Goal: Task Accomplishment & Management: Complete application form

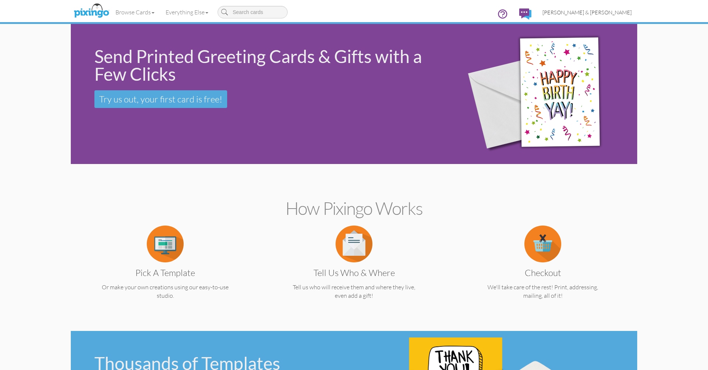
click at [600, 14] on span "[PERSON_NAME] & [PERSON_NAME]" at bounding box center [587, 12] width 89 height 6
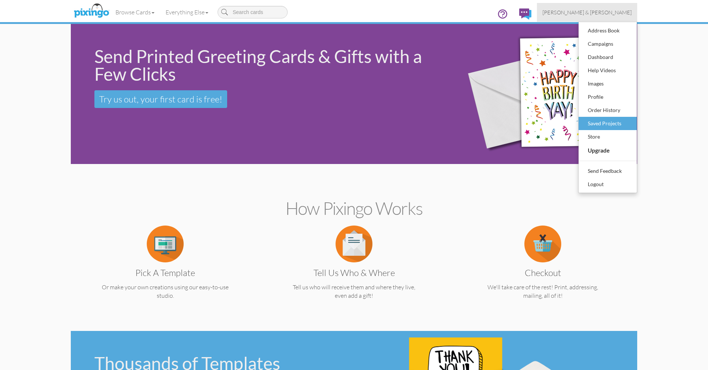
click at [612, 121] on div "Saved Projects" at bounding box center [608, 123] width 44 height 11
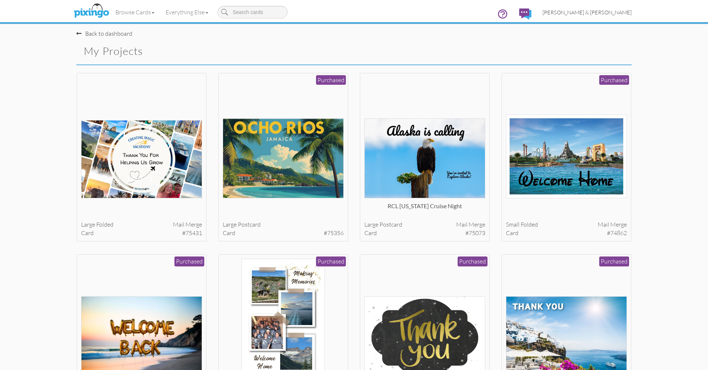
click at [606, 14] on span "[PERSON_NAME] & [PERSON_NAME]" at bounding box center [587, 12] width 89 height 6
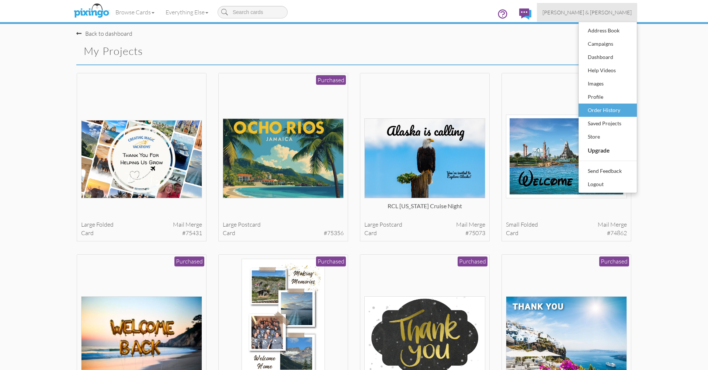
click at [600, 111] on div "Order History" at bounding box center [608, 110] width 44 height 11
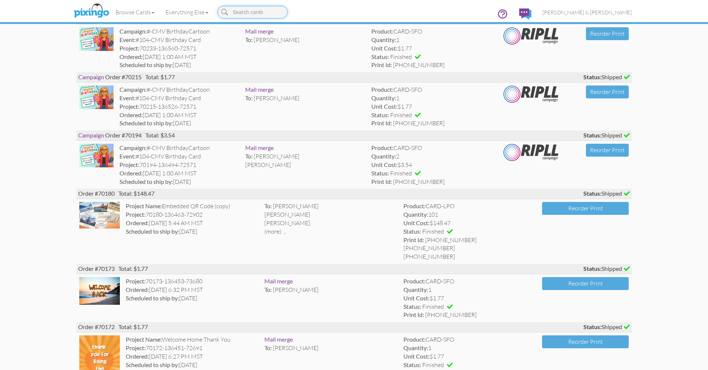
scroll to position [607, 0]
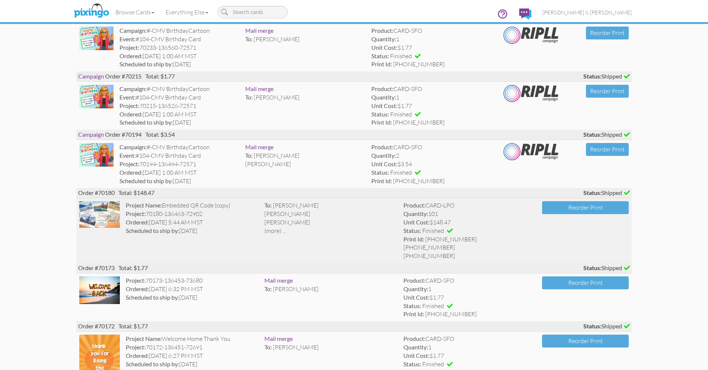
click at [271, 227] on div "(more) ..." at bounding box center [330, 231] width 133 height 8
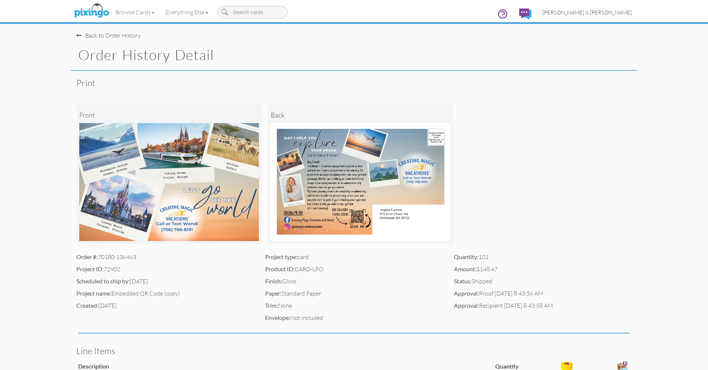
click at [598, 14] on span "[PERSON_NAME] & [PERSON_NAME]" at bounding box center [587, 12] width 89 height 6
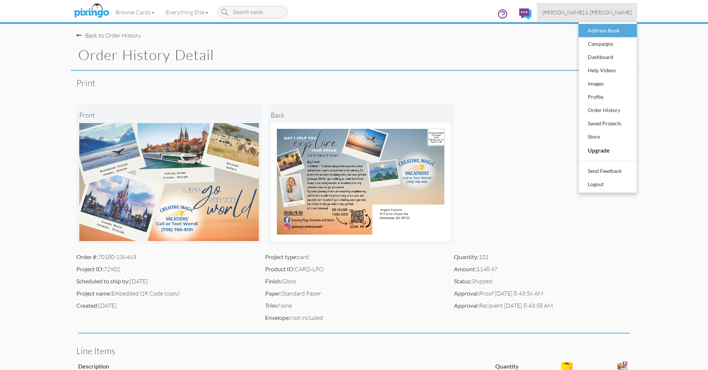
click at [598, 33] on div "Address Book" at bounding box center [608, 30] width 44 height 11
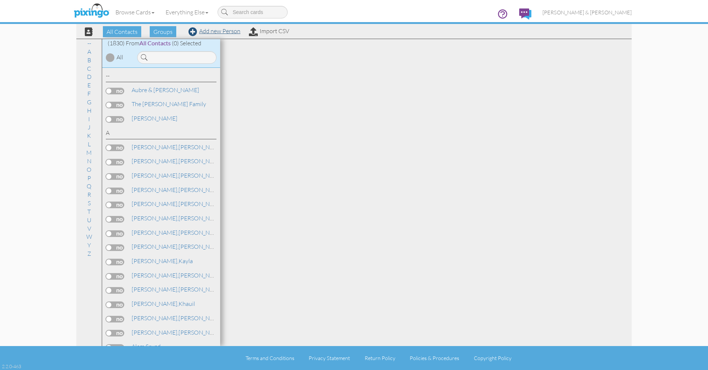
click at [220, 32] on link "Add new Person" at bounding box center [214, 30] width 52 height 7
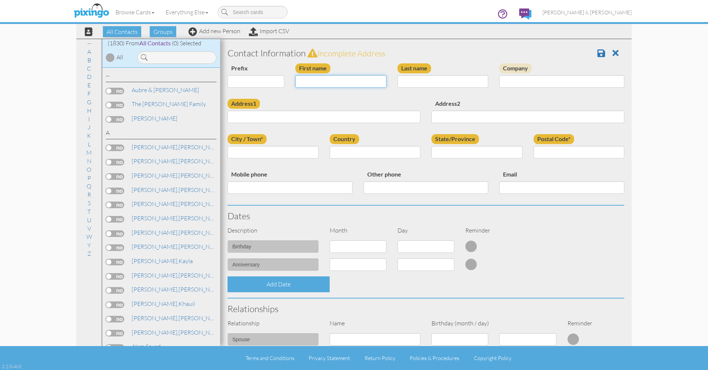
click at [341, 78] on input "First name" at bounding box center [340, 81] width 91 height 13
type input "[PERSON_NAME]"
select select "string:Dr."
click at [262, 116] on input "Address1" at bounding box center [324, 117] width 193 height 13
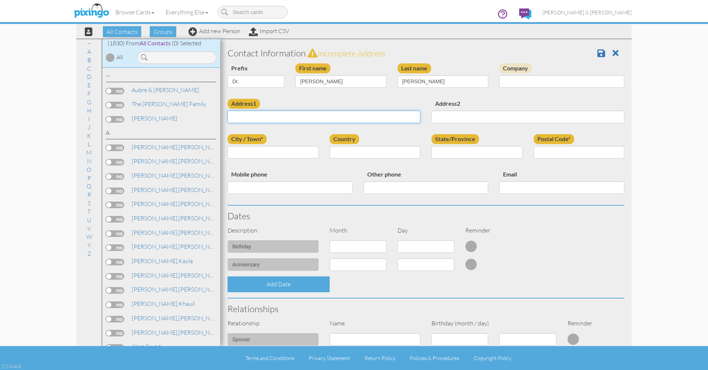
paste input "330 6th Street S, St Petersburg, Florida 33701, USA"
drag, startPoint x: 271, startPoint y: 117, endPoint x: 303, endPoint y: 116, distance: 31.8
click at [303, 116] on input "330 6th Street S, St Petersburg, Florida 33701, USA" at bounding box center [324, 117] width 193 height 13
type input "330 6th Street S,, Florida 33701, USA"
click at [293, 154] on input "City / Town*" at bounding box center [273, 152] width 91 height 13
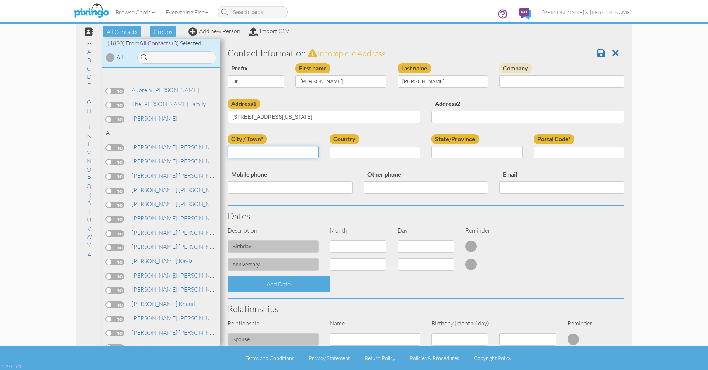
paste input "St Petersburg"
type input "St Petersburg"
select select "object:7512"
select select "object:7771"
drag, startPoint x: 321, startPoint y: 114, endPoint x: 288, endPoint y: 116, distance: 32.9
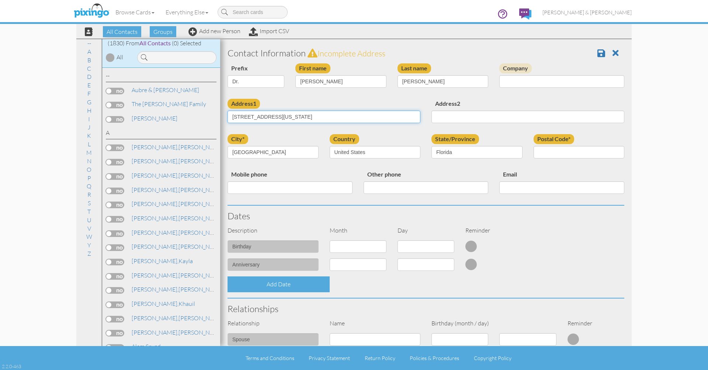
click at [288, 116] on input "330 6th Street S,, Florida 33701, USA" at bounding box center [324, 117] width 193 height 13
click at [293, 116] on input "330 6th Street S,, Florida 33701, USA" at bounding box center [324, 117] width 193 height 13
drag, startPoint x: 291, startPoint y: 116, endPoint x: 304, endPoint y: 116, distance: 13.3
click at [304, 116] on input "330 6th Street S,, Florida 33701, USA" at bounding box center [324, 117] width 193 height 13
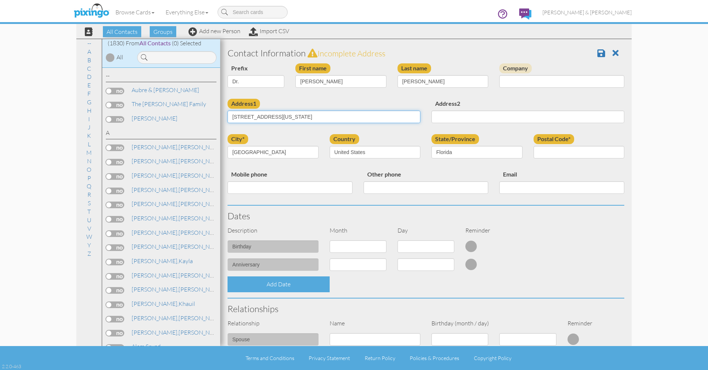
type input "330 6th Street S,, Florida , USA"
click at [552, 154] on input "Postal Code*" at bounding box center [579, 152] width 91 height 13
paste input "33701"
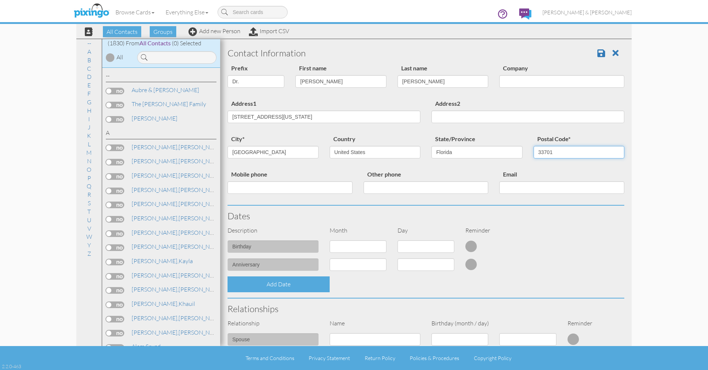
type input "33701"
click at [330, 117] on input "330 6th Street S,, Florida , USA" at bounding box center [324, 117] width 193 height 13
drag, startPoint x: 330, startPoint y: 117, endPoint x: 269, endPoint y: 118, distance: 61.2
click at [269, 118] on input "330 6th Street S,, Florida , USA" at bounding box center [324, 117] width 193 height 13
type input "330 6th Street S"
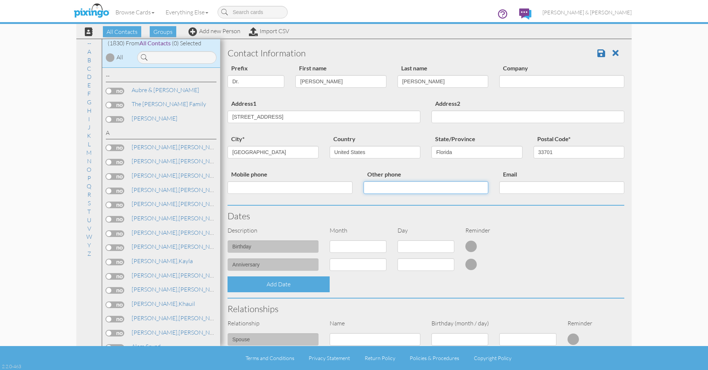
click at [412, 188] on input "Other phone" at bounding box center [426, 187] width 125 height 13
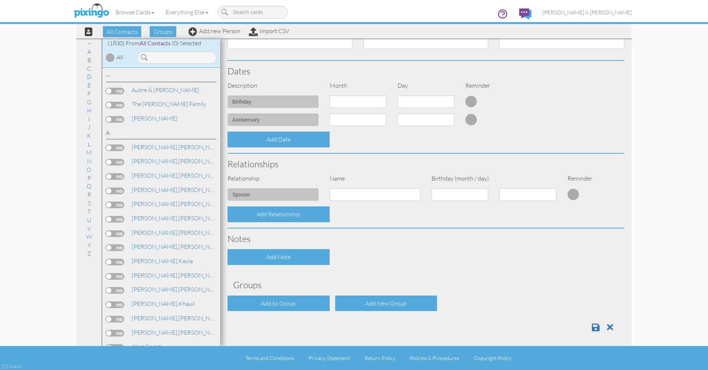
scroll to position [144, 0]
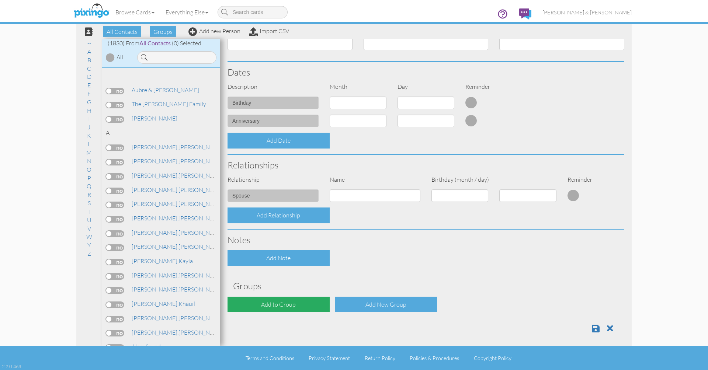
click at [273, 301] on div "Add to Group" at bounding box center [279, 305] width 102 height 16
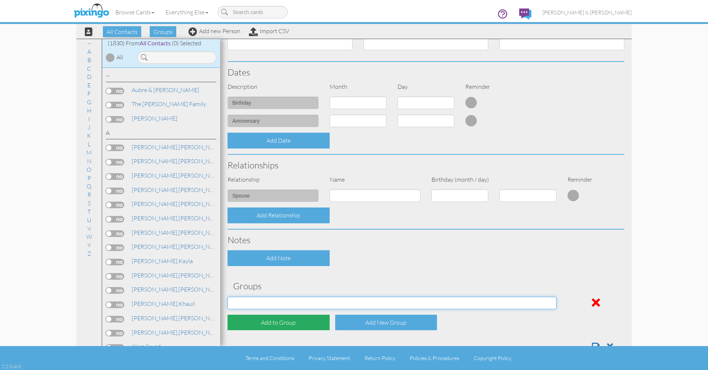
select select "object:7820"
click at [268, 318] on div "Add to Group" at bounding box center [279, 323] width 102 height 16
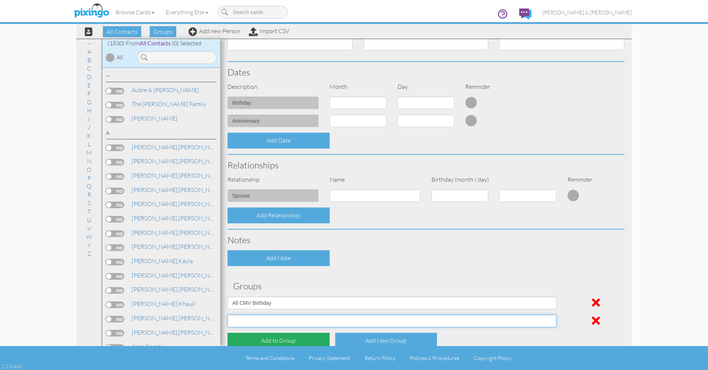
select select "object:7821"
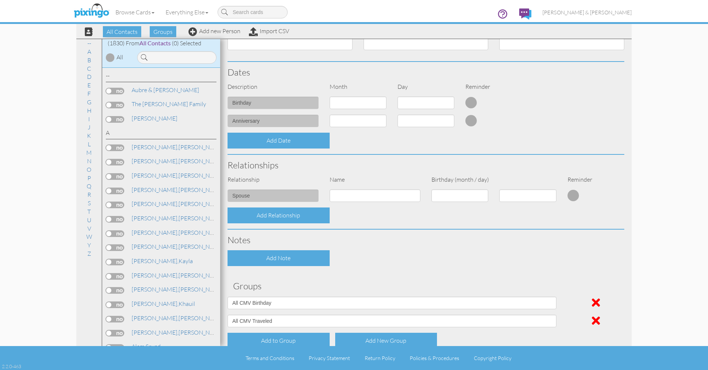
click at [330, 281] on h3 "Groups" at bounding box center [426, 286] width 386 height 10
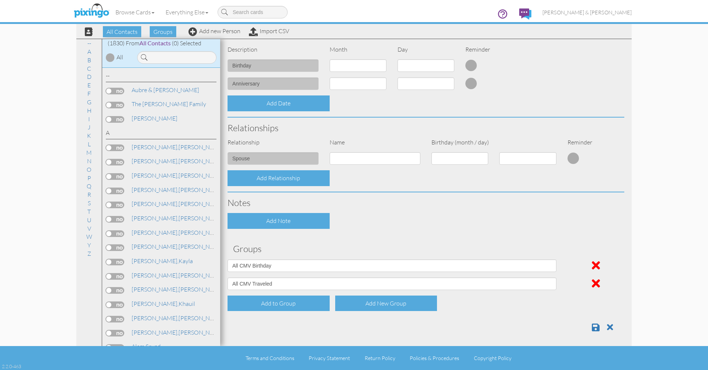
scroll to position [180, 0]
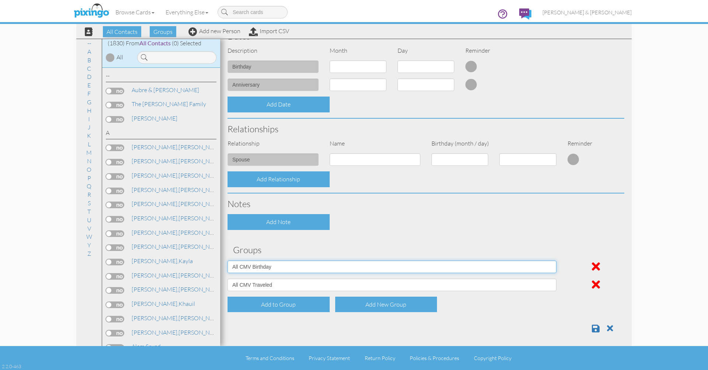
select select "object:7828"
click at [304, 326] on div at bounding box center [426, 325] width 408 height 15
click at [594, 324] on span at bounding box center [596, 328] width 8 height 9
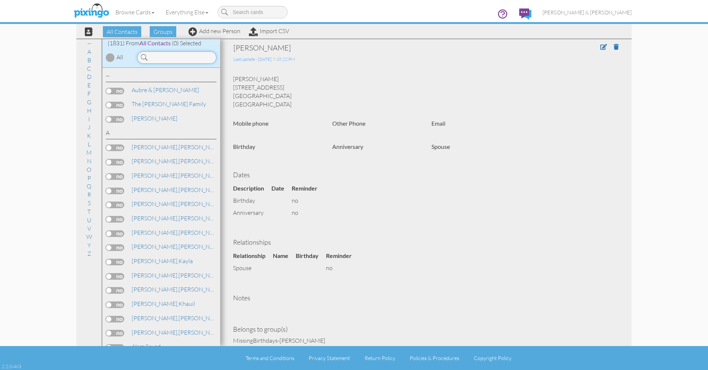
click at [195, 59] on input at bounding box center [176, 57] width 79 height 13
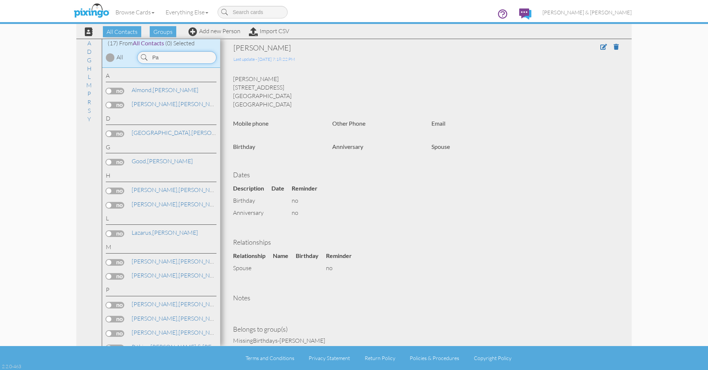
type input "P"
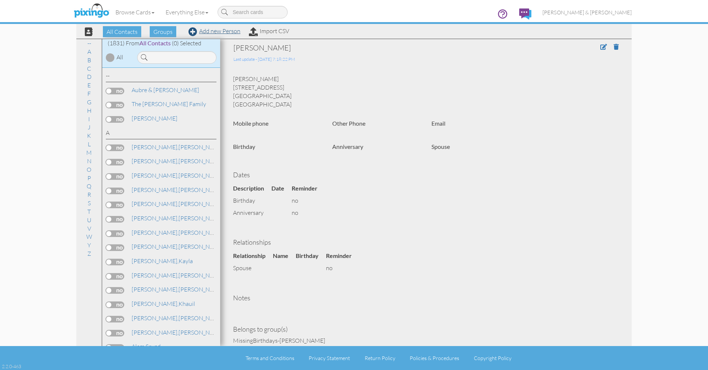
click at [207, 30] on link "Add new Person" at bounding box center [214, 30] width 52 height 7
click at [216, 32] on link "Add new Person" at bounding box center [214, 30] width 52 height 7
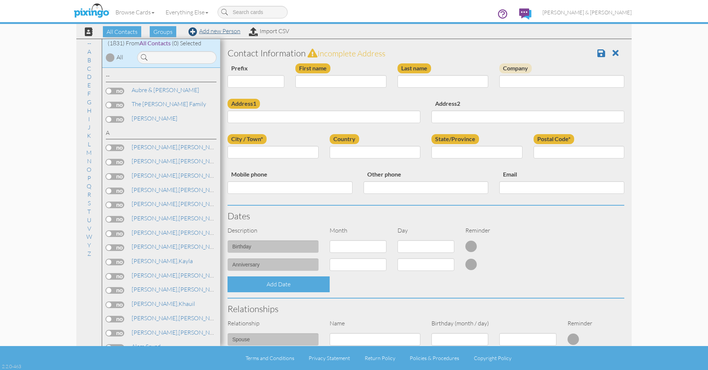
click at [210, 32] on link "Add new Person" at bounding box center [214, 30] width 52 height 7
click at [320, 78] on input "First name" at bounding box center [340, 81] width 91 height 13
type input "[PERSON_NAME]"
type input "Rambler"
click at [344, 111] on input "Address1" at bounding box center [324, 117] width 193 height 13
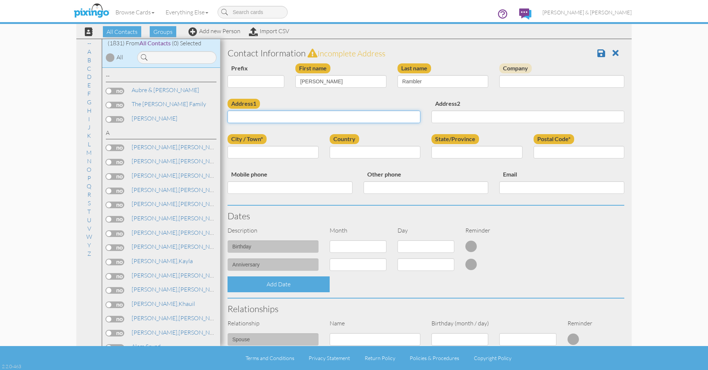
click at [339, 117] on input "Address1" at bounding box center [324, 117] width 193 height 13
paste input "2909 Burnt Mt Road, Jasper, Georgia 30143, USA"
type input "2909 Burnt Mt Road, Jasper, Georgia 30143, USA"
click at [281, 151] on input "City / Town*" at bounding box center [273, 152] width 91 height 13
type input "Jasper"
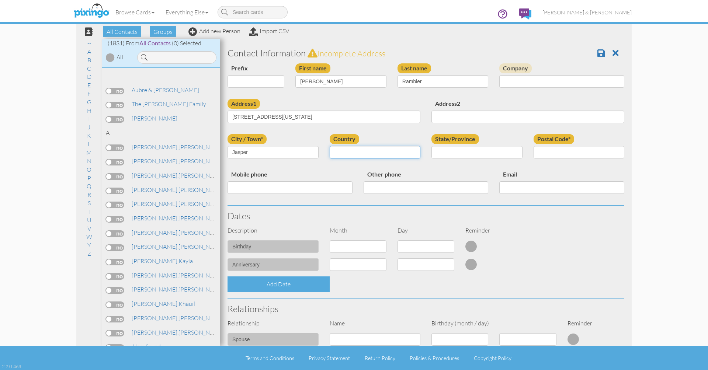
select select "object:9551"
select select "object:9811"
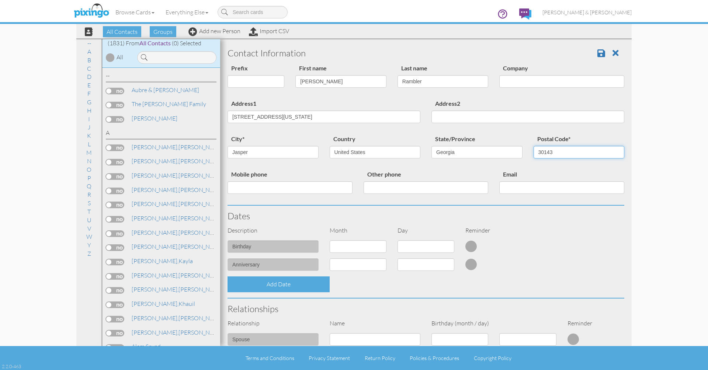
type input "30143"
click at [325, 165] on div "city* Jasper Country United States -------------- Afghanistan Albania Algeria A…" at bounding box center [426, 151] width 408 height 35
drag, startPoint x: 279, startPoint y: 118, endPoint x: 364, endPoint y: 119, distance: 85.2
click at [364, 119] on input "2909 Burnt Mt Road, Jasper, Georgia 30143, USA" at bounding box center [324, 117] width 193 height 13
type input "2909 Burnt Mt Road"
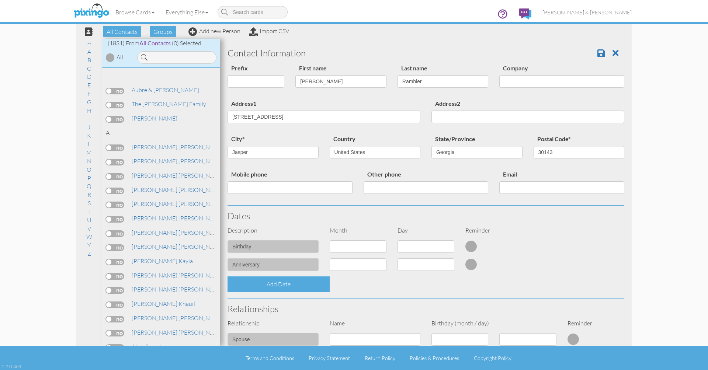
click at [364, 136] on div "Country United States -------------- Afghanistan Albania Algeria American Samoa…" at bounding box center [375, 149] width 102 height 30
select select "object:9542"
select select "number:16"
click at [390, 287] on div "Add Date" at bounding box center [426, 285] width 408 height 16
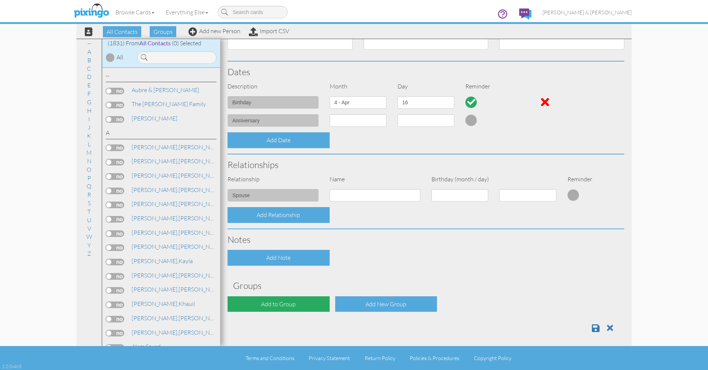
scroll to position [144, 0]
click at [298, 301] on div "Add to Group" at bounding box center [279, 305] width 102 height 16
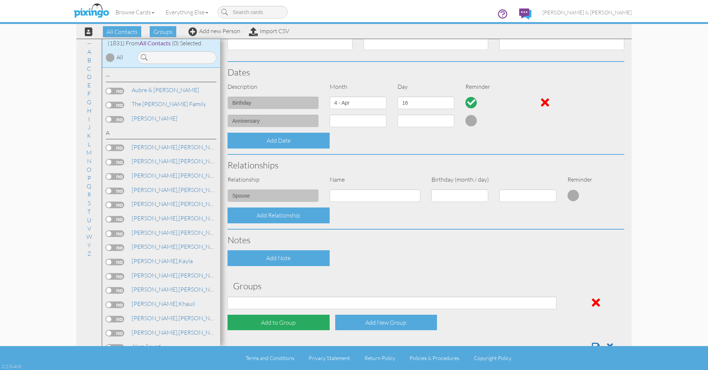
click at [297, 322] on div "Add to Group" at bounding box center [279, 323] width 102 height 16
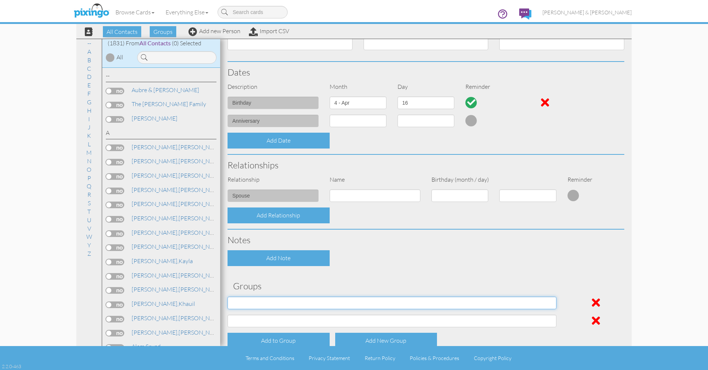
select select "object:9862"
select select "object:9861"
click at [304, 274] on div "Contact Information Prefix Dr. Mr. Mrs. First name Paul Last name Rambler Compa…" at bounding box center [426, 137] width 397 height 477
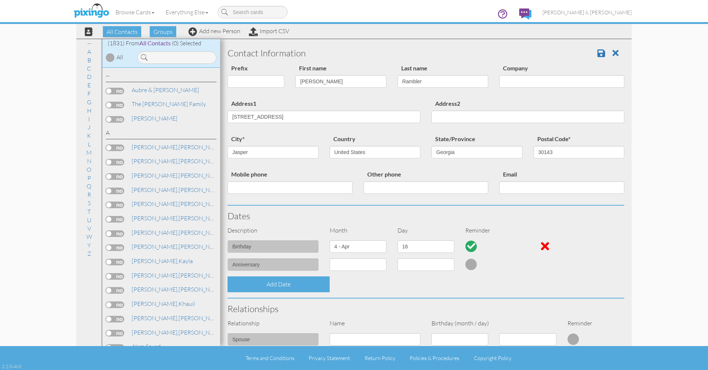
scroll to position [0, 0]
click at [603, 51] on span at bounding box center [602, 53] width 8 height 9
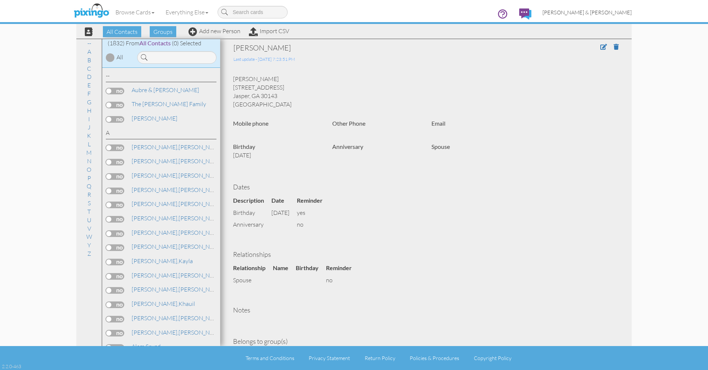
click at [591, 13] on span "[PERSON_NAME] & [PERSON_NAME]" at bounding box center [587, 12] width 89 height 6
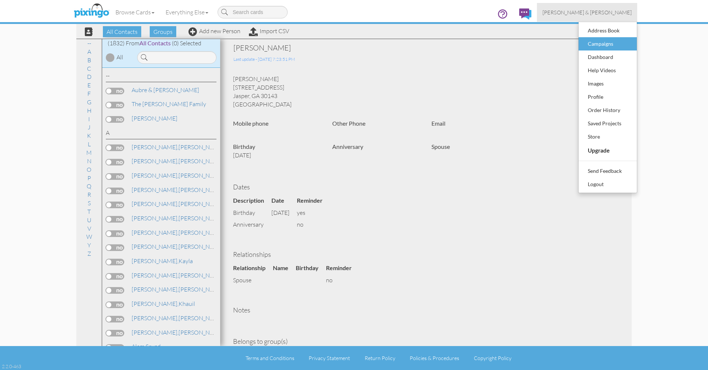
click at [595, 41] on div "Campaigns" at bounding box center [608, 43] width 44 height 11
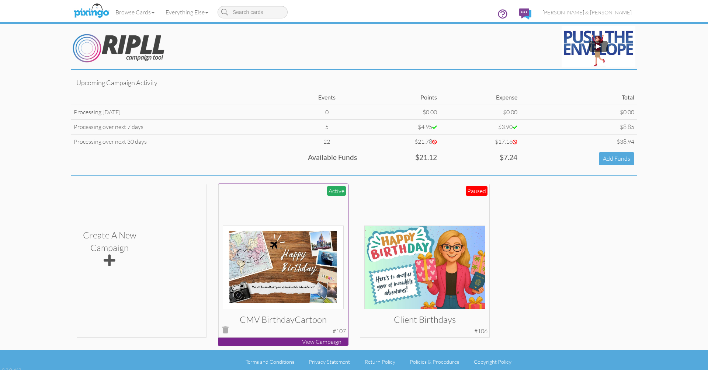
click at [295, 210] on div at bounding box center [283, 248] width 121 height 121
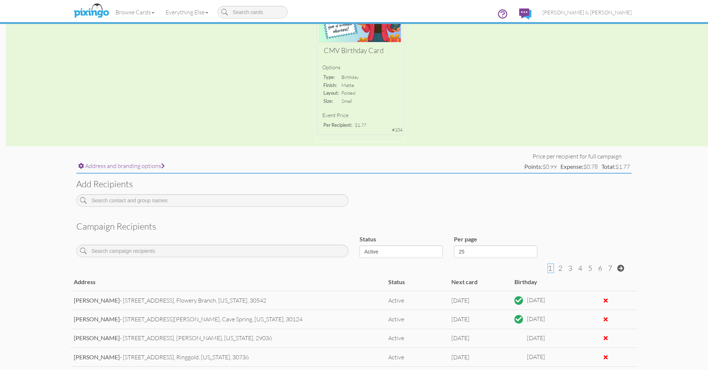
scroll to position [124, 0]
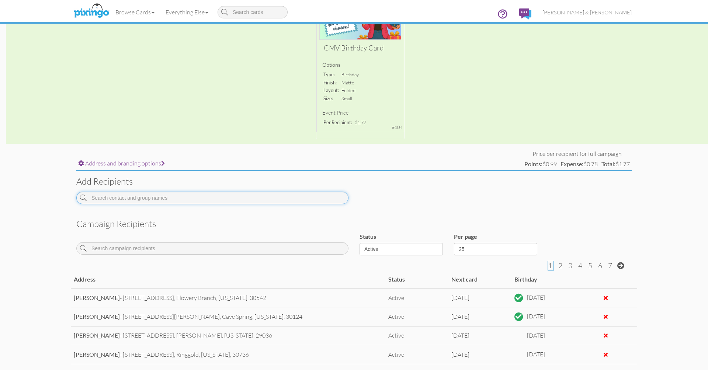
click at [288, 195] on input at bounding box center [212, 198] width 272 height 13
type input "P"
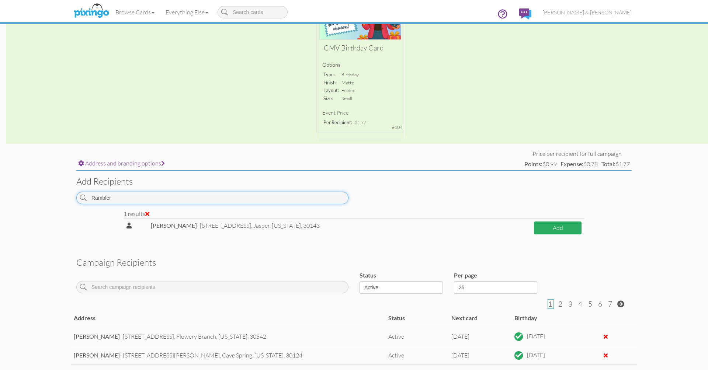
type input "Rambler"
click at [559, 226] on button "Add" at bounding box center [558, 228] width 48 height 13
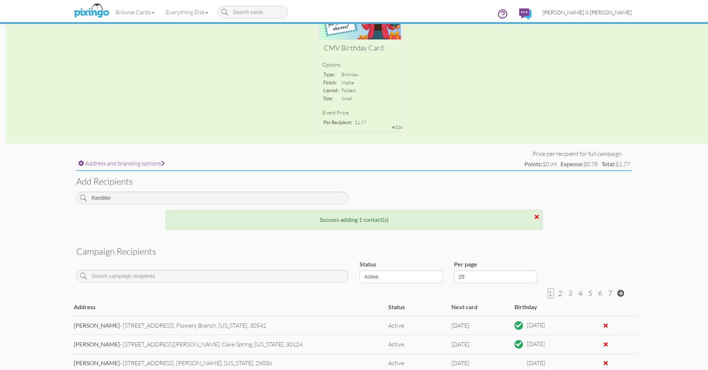
click at [592, 13] on span "[PERSON_NAME] & [PERSON_NAME]" at bounding box center [587, 12] width 89 height 6
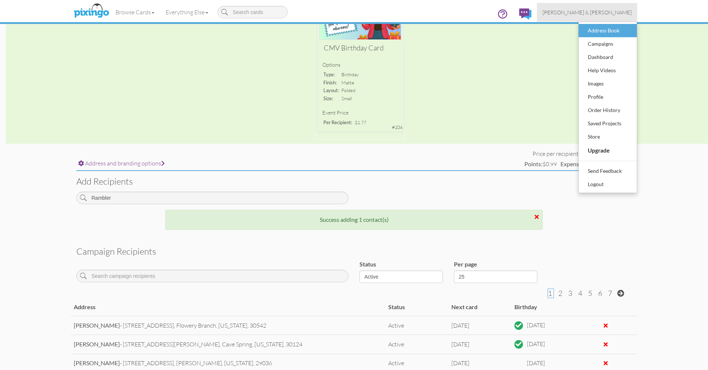
click at [598, 31] on div "Address Book" at bounding box center [608, 30] width 44 height 11
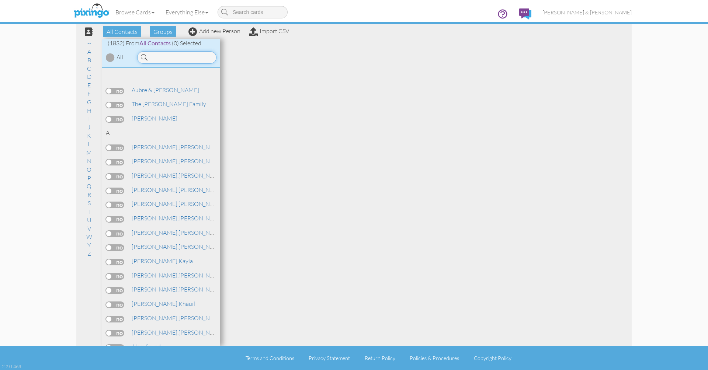
click at [177, 59] on input at bounding box center [176, 57] width 79 height 13
click at [181, 58] on input at bounding box center [176, 57] width 79 height 13
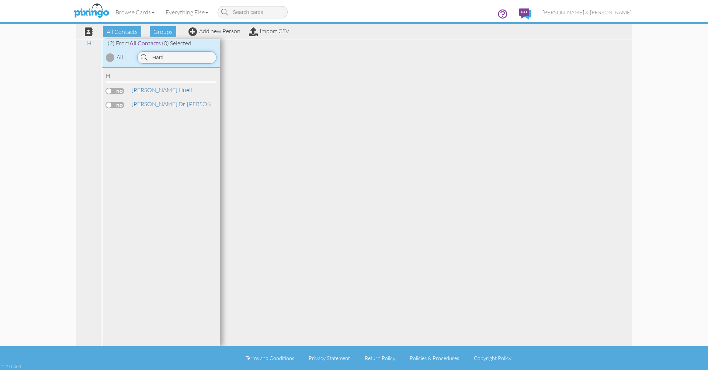
type input "Hard"
drag, startPoint x: 181, startPoint y: 58, endPoint x: 165, endPoint y: 104, distance: 48.4
click at [165, 104] on link "Hargrove, Dr. Donna" at bounding box center [182, 104] width 103 height 9
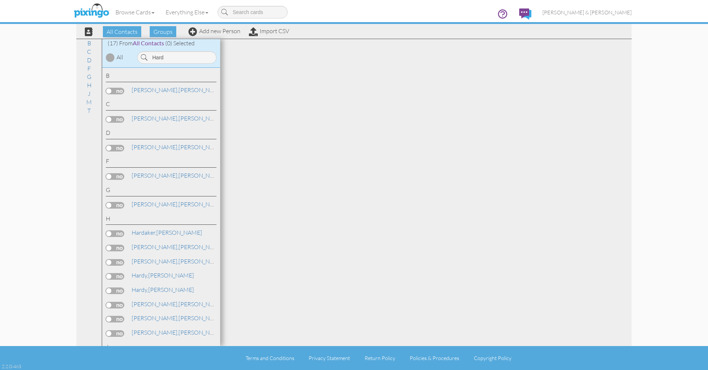
click at [155, 103] on div "C" at bounding box center [161, 105] width 111 height 11
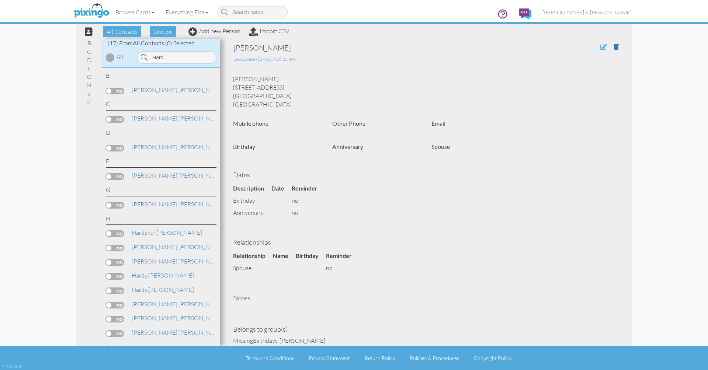
click at [604, 47] on span at bounding box center [603, 47] width 7 height 6
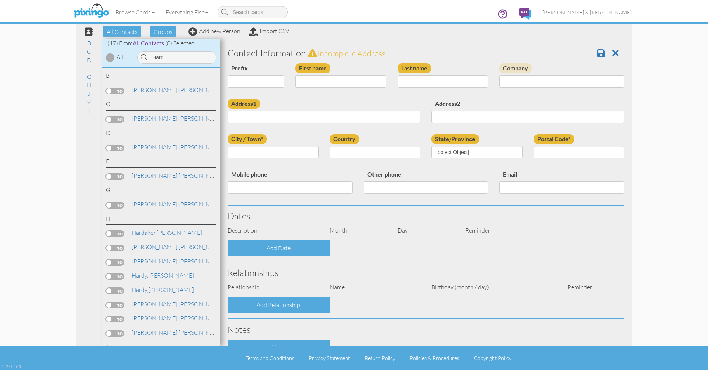
select select "string:Dr."
type input "[PERSON_NAME]"
type input "[STREET_ADDRESS]"
type input "[GEOGRAPHIC_DATA]"
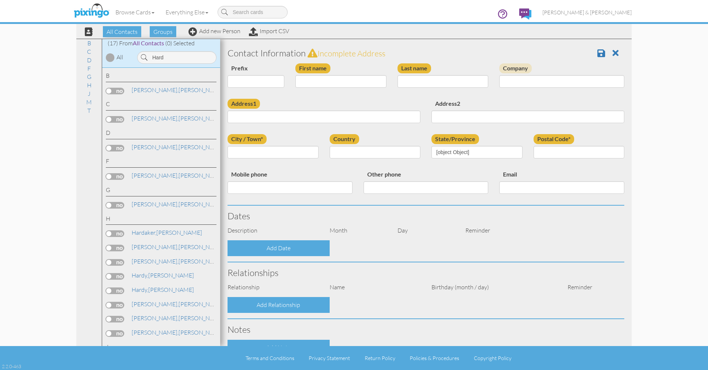
type input "33701"
select select "object:7771"
select select "object:7767"
select select "object:12424"
select select "object:12669"
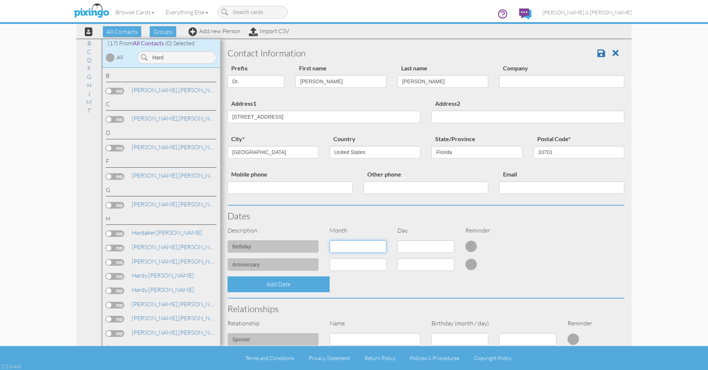
select select "object:12748"
select select "number:12"
click at [425, 302] on div "Relationships" at bounding box center [426, 309] width 408 height 21
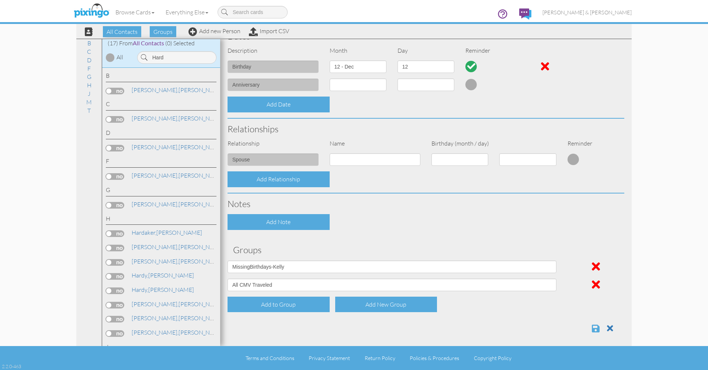
click at [596, 324] on span at bounding box center [596, 328] width 8 height 9
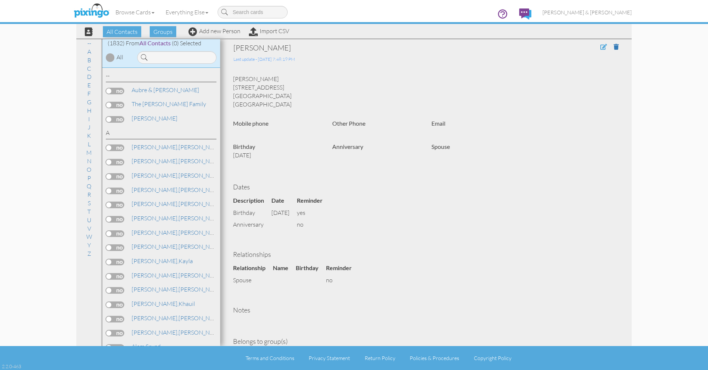
click at [603, 49] on span at bounding box center [603, 47] width 7 height 6
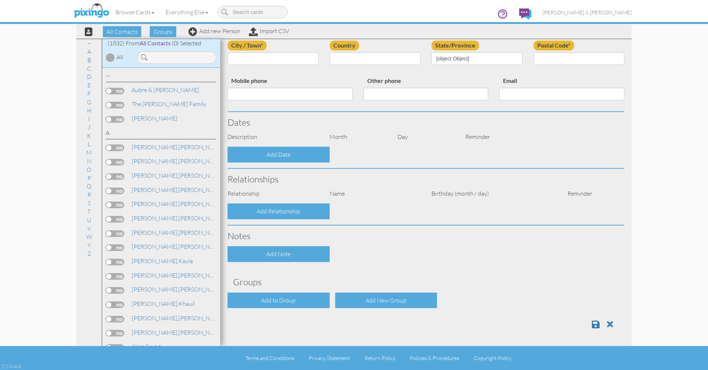
select select "string:Dr."
type input "[PERSON_NAME]"
type input "[STREET_ADDRESS]"
type input "St Petersburg"
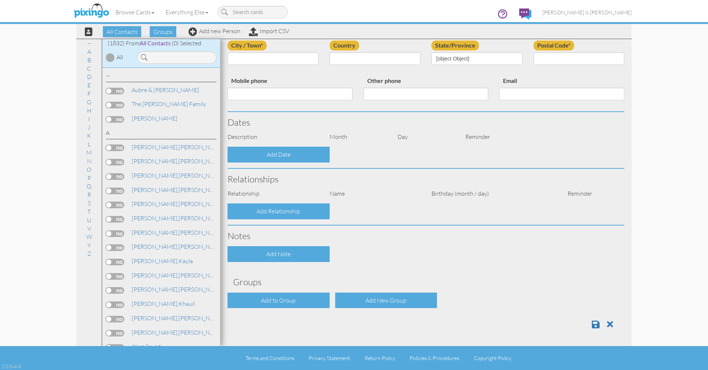
type input "33701"
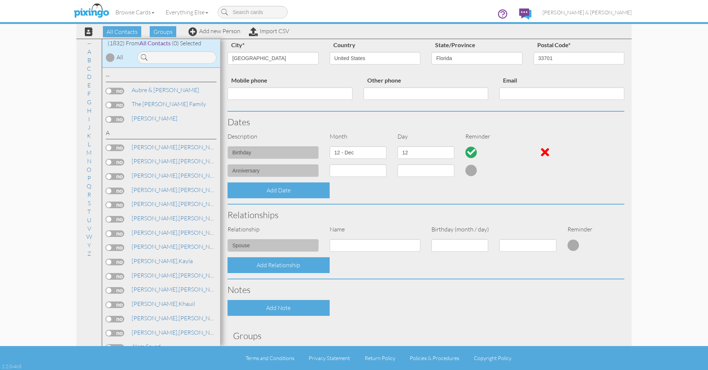
select select "object:5776"
select select "object:6021"
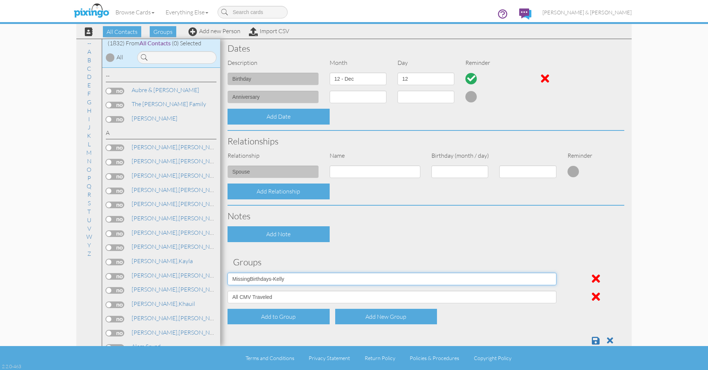
select select "object:5766"
click at [596, 336] on span at bounding box center [596, 340] width 8 height 9
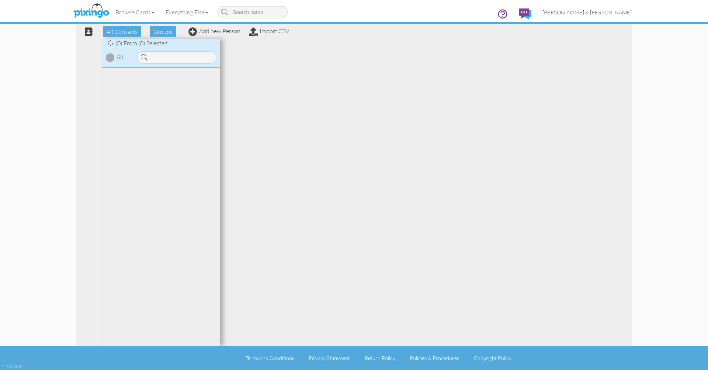
click at [604, 13] on span "[PERSON_NAME] & [PERSON_NAME]" at bounding box center [587, 12] width 89 height 6
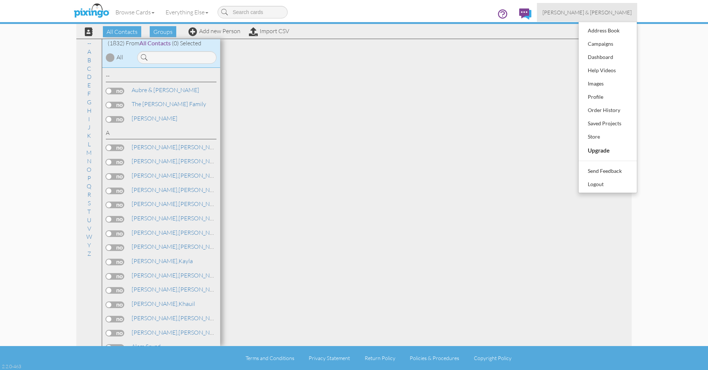
click at [596, 13] on span "[PERSON_NAME] & [PERSON_NAME]" at bounding box center [587, 12] width 89 height 6
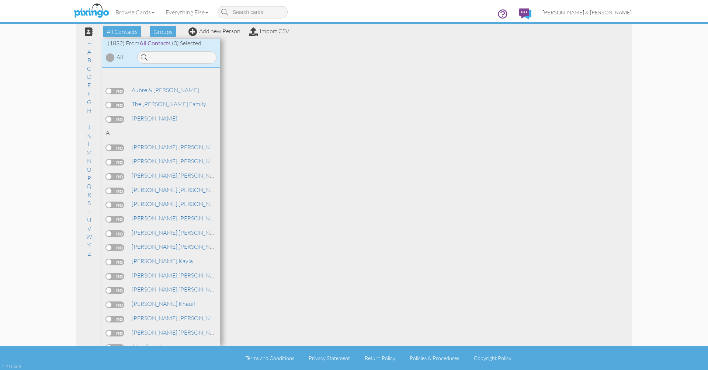
click at [593, 13] on span "[PERSON_NAME] & [PERSON_NAME]" at bounding box center [587, 12] width 89 height 6
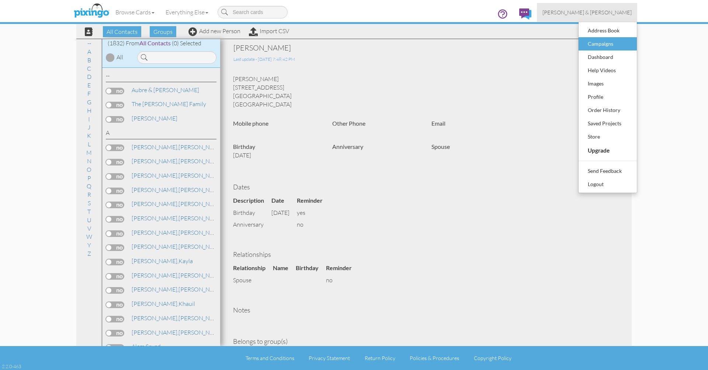
click at [594, 44] on div "Campaigns" at bounding box center [608, 43] width 44 height 11
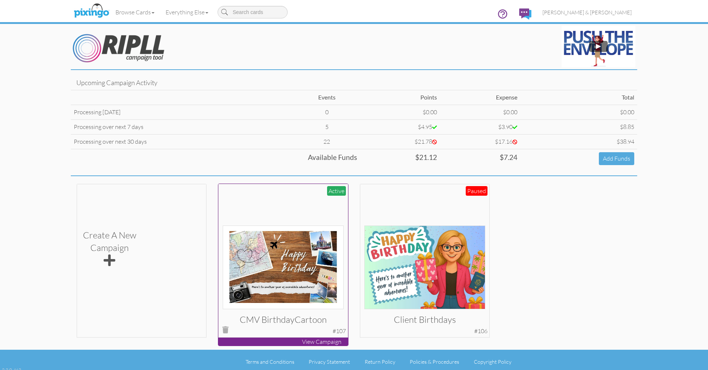
click at [288, 201] on div at bounding box center [283, 248] width 121 height 121
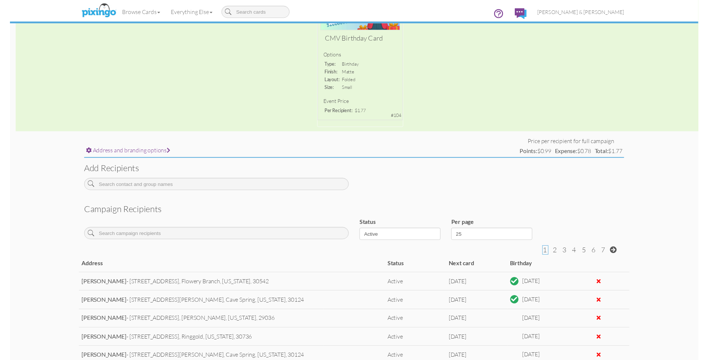
scroll to position [130, 0]
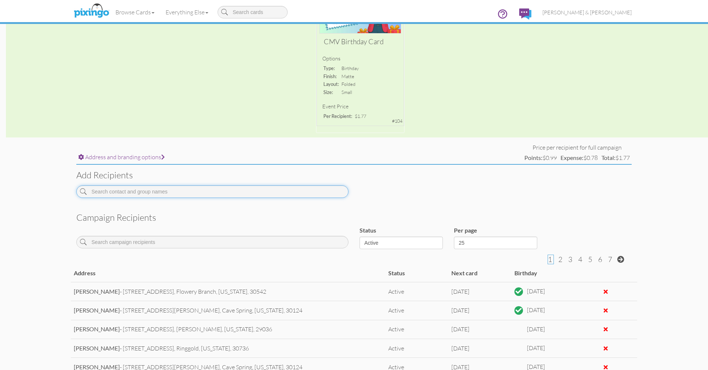
click at [157, 186] on input at bounding box center [212, 192] width 272 height 13
drag, startPoint x: 108, startPoint y: 190, endPoint x: 76, endPoint y: 192, distance: 32.2
click at [76, 192] on div "[PERSON_NAME]" at bounding box center [212, 195] width 283 height 18
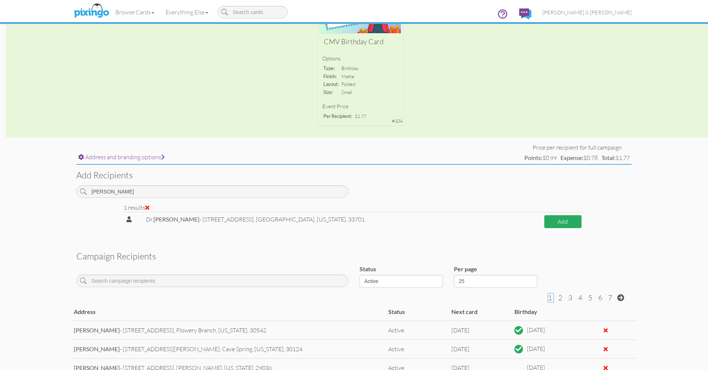
click at [563, 219] on button "Add" at bounding box center [562, 221] width 37 height 13
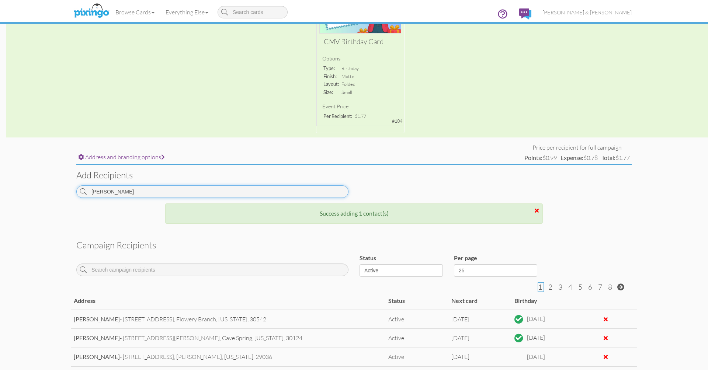
click at [193, 192] on input "[PERSON_NAME]" at bounding box center [212, 192] width 272 height 13
click at [157, 193] on input "[PERSON_NAME]" at bounding box center [212, 192] width 272 height 13
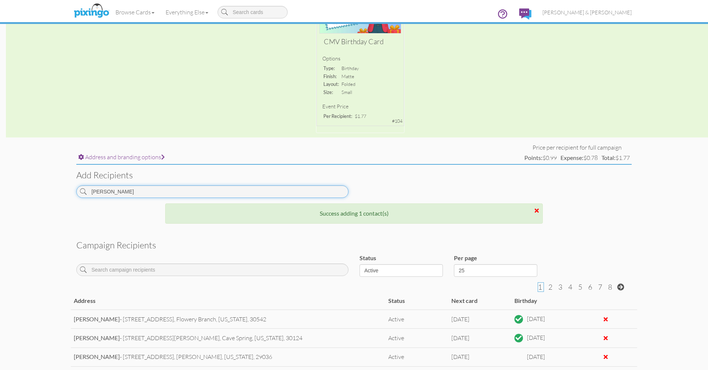
click at [157, 193] on input "[PERSON_NAME]" at bounding box center [212, 192] width 272 height 13
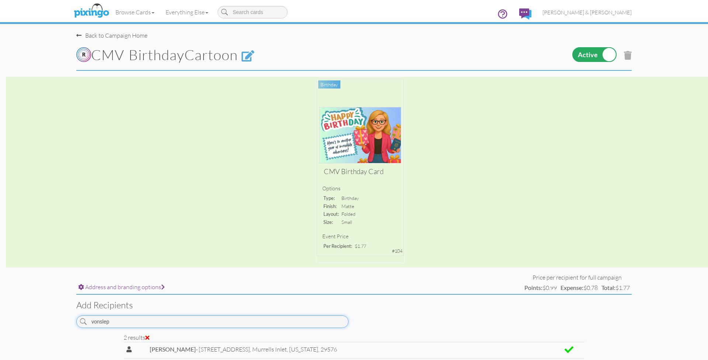
scroll to position [0, 0]
type input "vonslep"
click at [598, 9] on span "[PERSON_NAME] & [PERSON_NAME]" at bounding box center [587, 12] width 89 height 6
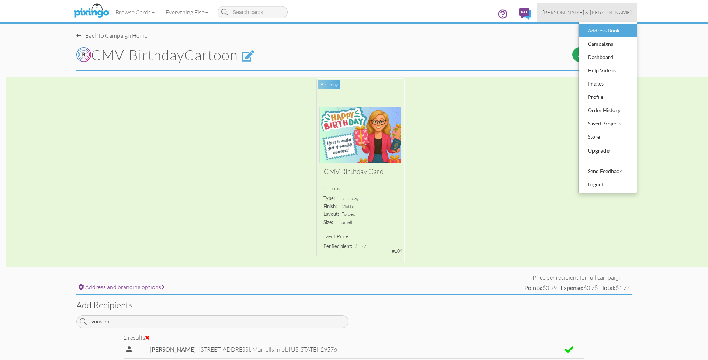
click at [597, 33] on div "Address Book" at bounding box center [608, 30] width 44 height 11
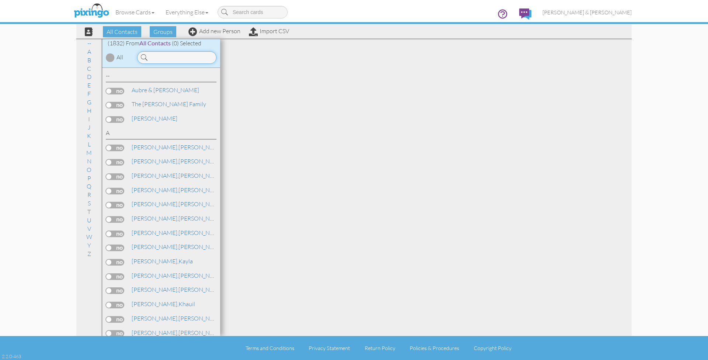
click at [172, 62] on input at bounding box center [176, 57] width 79 height 13
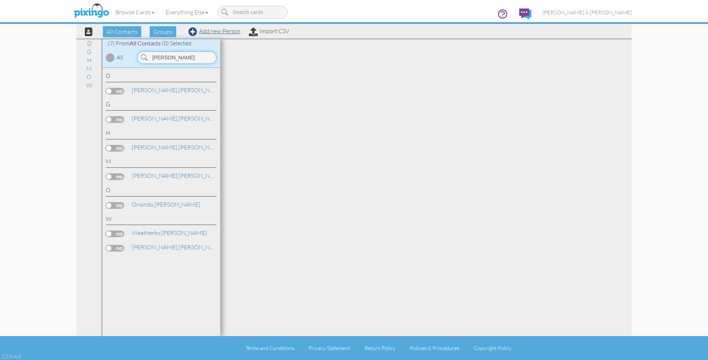
type input "[PERSON_NAME]"
click at [209, 31] on link "Add new Person" at bounding box center [214, 30] width 52 height 7
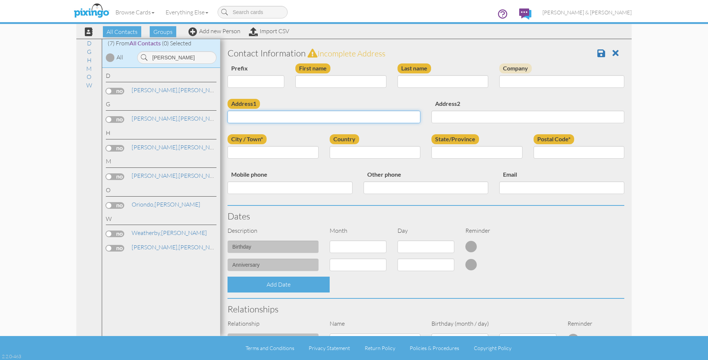
click at [282, 119] on input "Address1" at bounding box center [324, 117] width 193 height 13
paste input "34 Atwood Drive Nw, Rome, Georgia 30165, USA"
type input "34 Atwood Drive Nw, Rome, Georgia 30165, USA"
click at [283, 153] on input "City / Town*" at bounding box center [273, 152] width 91 height 13
type input "[GEOGRAPHIC_DATA]"
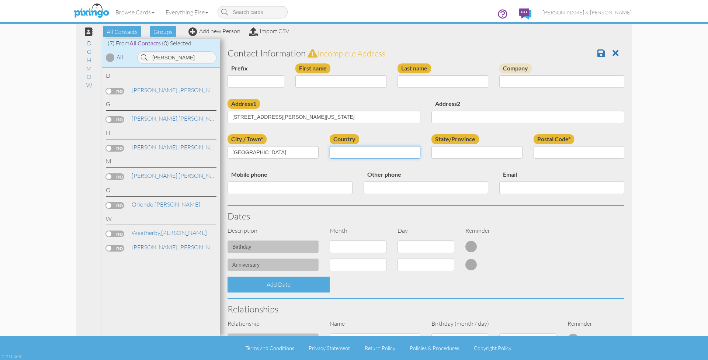
select select "object:11347"
select select "object:11607"
type input "30161"
drag, startPoint x: 349, startPoint y: 116, endPoint x: 280, endPoint y: 117, distance: 69.7
click at [280, 117] on input "34 Atwood Drive Nw, Rome, Georgia 30165, USA" at bounding box center [324, 117] width 193 height 13
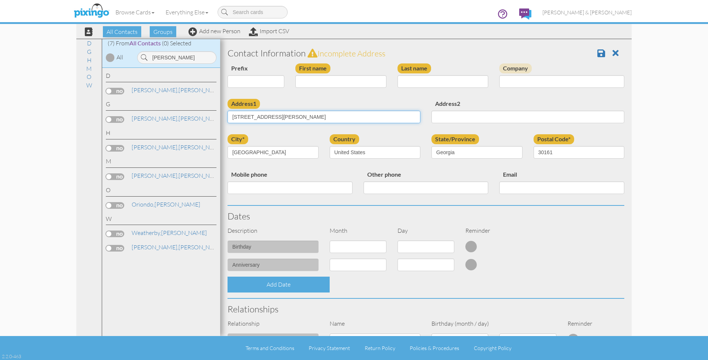
type input "[STREET_ADDRESS][PERSON_NAME]"
click at [385, 189] on input "Other phone" at bounding box center [426, 187] width 125 height 13
select select "object:11340"
select select "number:24"
click at [396, 278] on div "Add Date" at bounding box center [426, 285] width 408 height 16
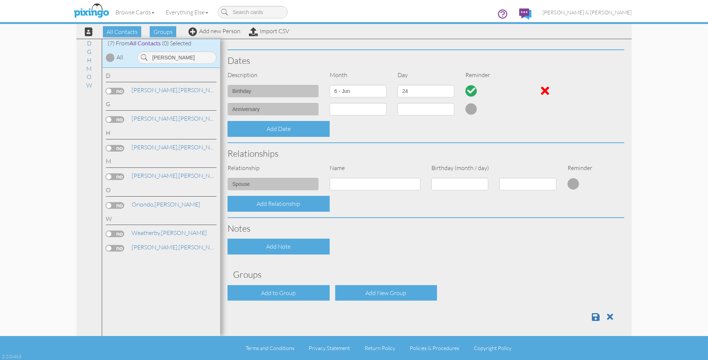
scroll to position [154, 0]
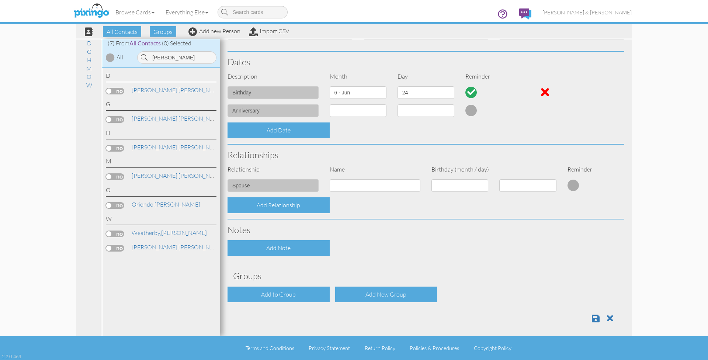
click at [274, 302] on div "Contact Information Incomplete address Prefix Dr. Mr. Mrs. First name Last name…" at bounding box center [426, 109] width 397 height 440
click at [274, 293] on div "Add to Group" at bounding box center [279, 295] width 102 height 16
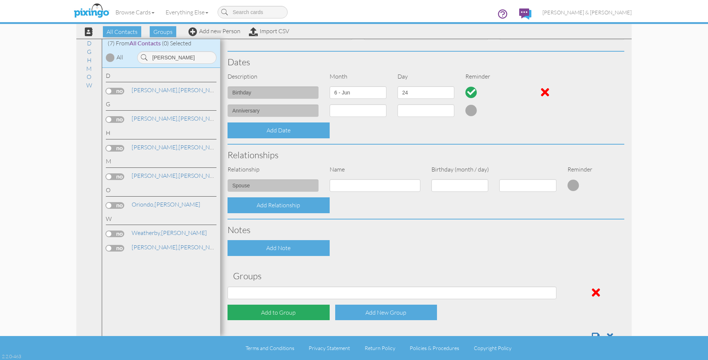
click at [273, 308] on div "Add to Group" at bounding box center [279, 313] width 102 height 16
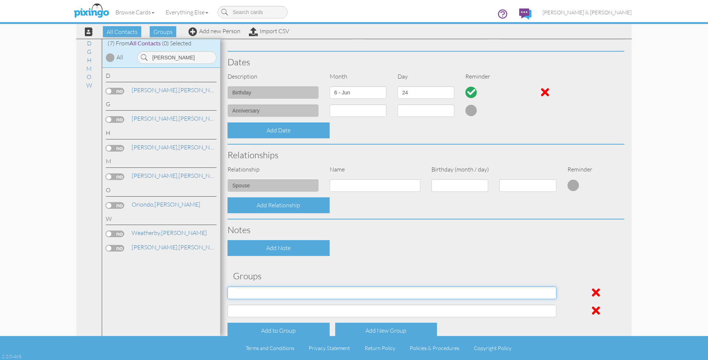
select select "object:6597"
select select "object:6598"
click at [336, 265] on div "Contact Information Incomplete address Prefix Dr. Mr. Mrs. First name Last name…" at bounding box center [426, 127] width 397 height 477
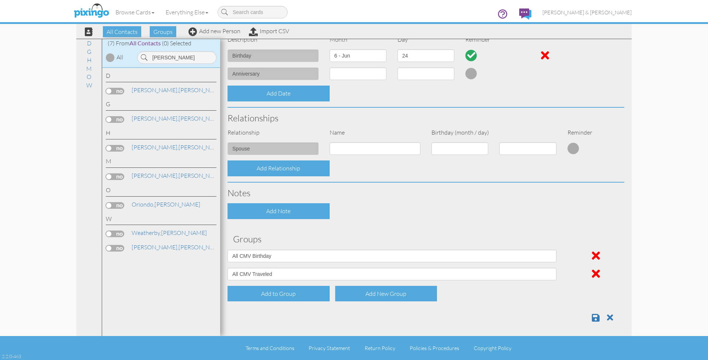
scroll to position [190, 0]
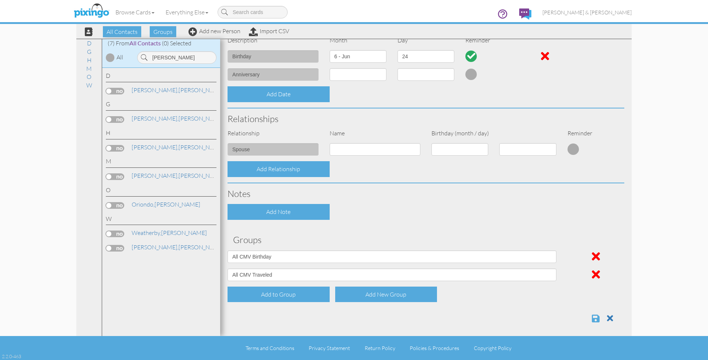
click at [597, 315] on span at bounding box center [596, 318] width 8 height 9
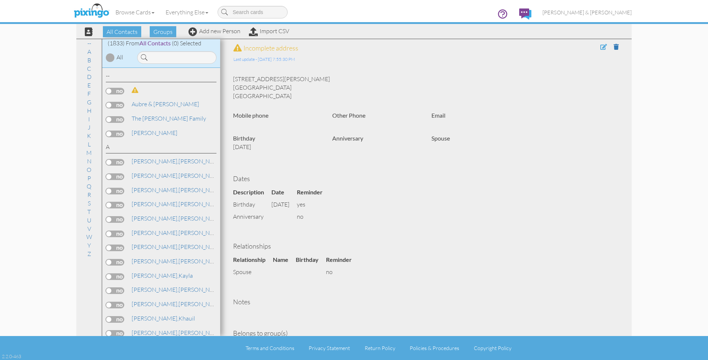
click at [605, 48] on span at bounding box center [603, 47] width 7 height 6
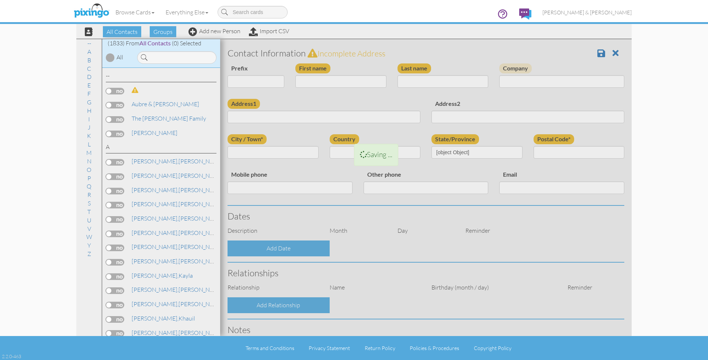
type input "[STREET_ADDRESS][PERSON_NAME]"
type input "Rome"
type input "30161"
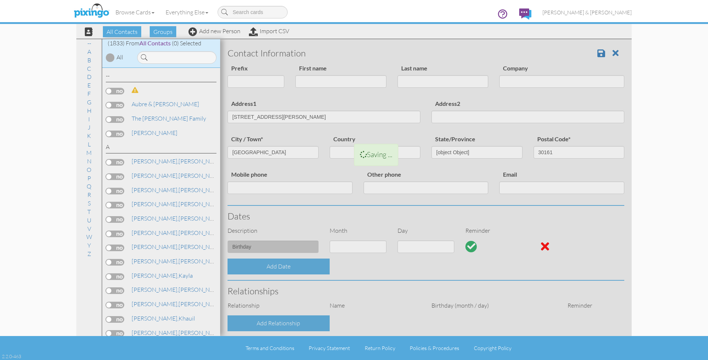
click at [345, 80] on div at bounding box center [426, 263] width 412 height 448
select select "object:5762"
select select "object:5771"
select select "object:5772"
select select "object:5782"
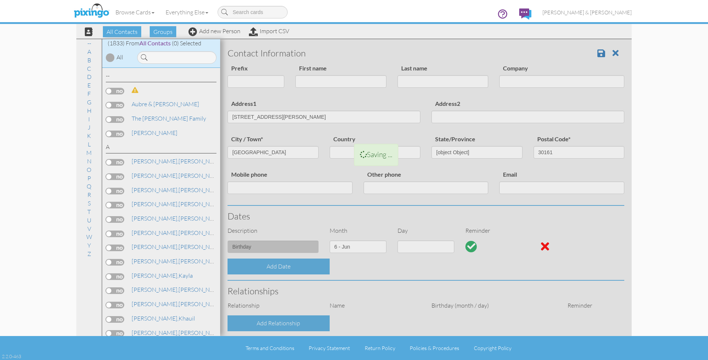
select select "object:6027"
select select "number:24"
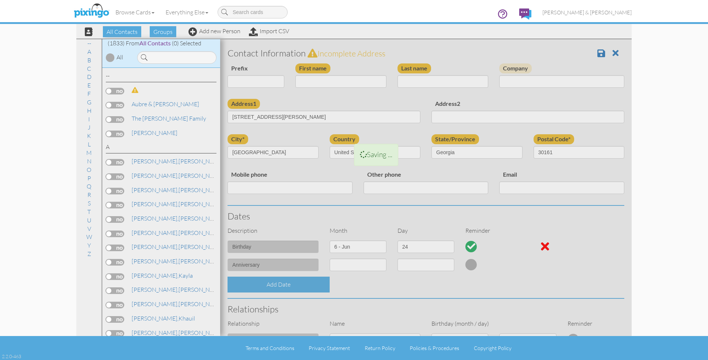
click at [338, 84] on div at bounding box center [426, 281] width 412 height 484
click at [329, 82] on div at bounding box center [426, 281] width 412 height 484
click at [322, 82] on div at bounding box center [426, 281] width 412 height 484
click at [363, 82] on div at bounding box center [426, 281] width 412 height 484
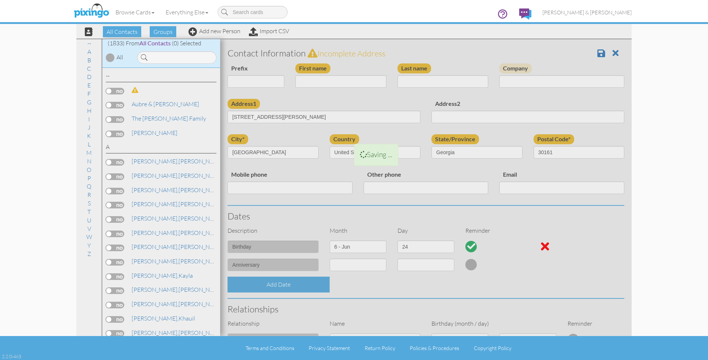
click at [363, 82] on div at bounding box center [426, 281] width 412 height 484
click at [345, 117] on div at bounding box center [426, 281] width 412 height 484
click at [339, 83] on div at bounding box center [426, 281] width 412 height 484
click at [338, 83] on div at bounding box center [426, 281] width 412 height 484
click at [315, 83] on div at bounding box center [426, 281] width 412 height 484
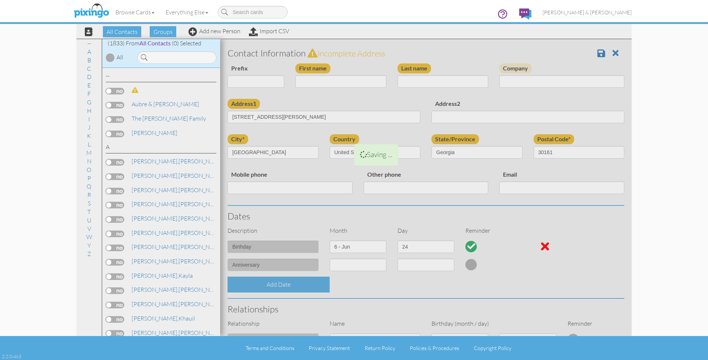
click at [418, 79] on div at bounding box center [426, 281] width 412 height 484
click at [345, 81] on div at bounding box center [426, 281] width 412 height 484
click at [335, 82] on div at bounding box center [426, 281] width 412 height 484
click at [158, 57] on input at bounding box center [176, 57] width 79 height 13
click at [150, 88] on div at bounding box center [172, 90] width 87 height 8
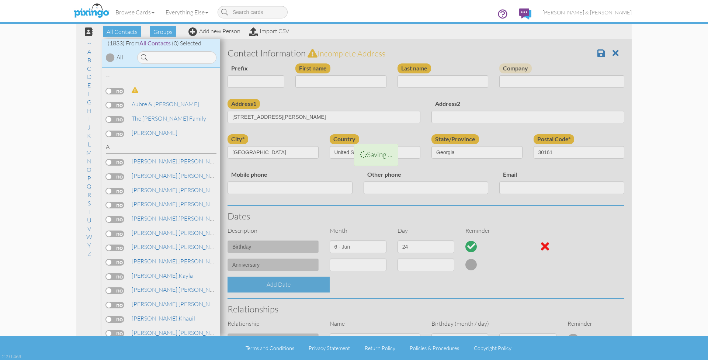
click at [129, 93] on div at bounding box center [172, 90] width 87 height 8
click at [132, 93] on link at bounding box center [135, 90] width 8 height 9
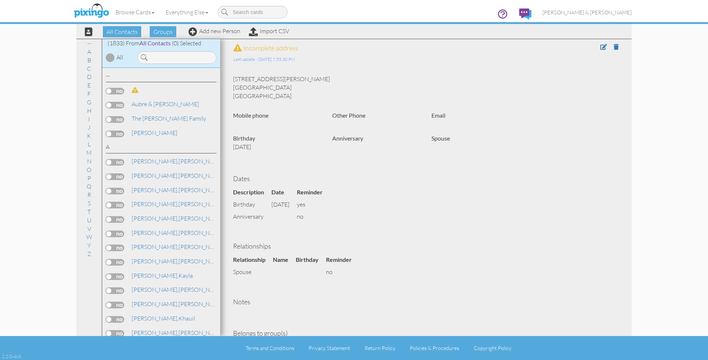
click at [136, 91] on span at bounding box center [135, 90] width 7 height 6
click at [603, 47] on span at bounding box center [603, 47] width 7 height 6
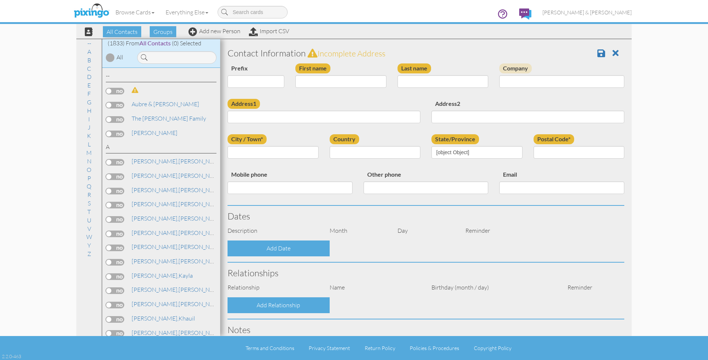
type input "[STREET_ADDRESS][PERSON_NAME]"
type input "Rome"
type input "30161"
select select "object:5782"
select select "object:6027"
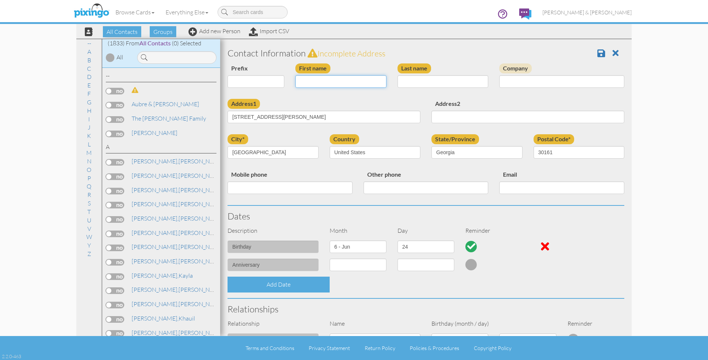
click at [312, 83] on input "First name" at bounding box center [340, 81] width 91 height 13
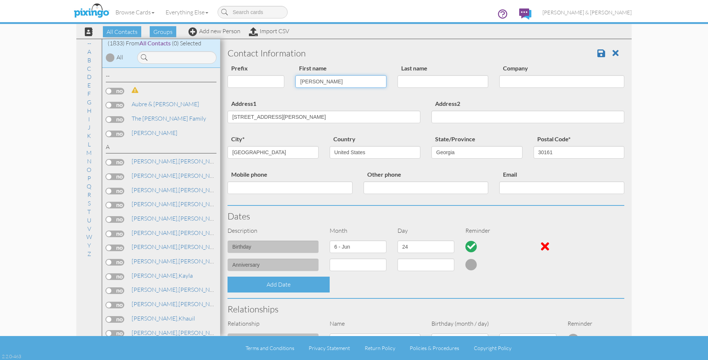
type input "[PERSON_NAME]"
click at [308, 96] on div "Prefix Dr. Mr. Mrs. First name Elizabeth Last name Beacham Company" at bounding box center [426, 80] width 408 height 35
click at [333, 80] on input "[PERSON_NAME]" at bounding box center [340, 81] width 91 height 13
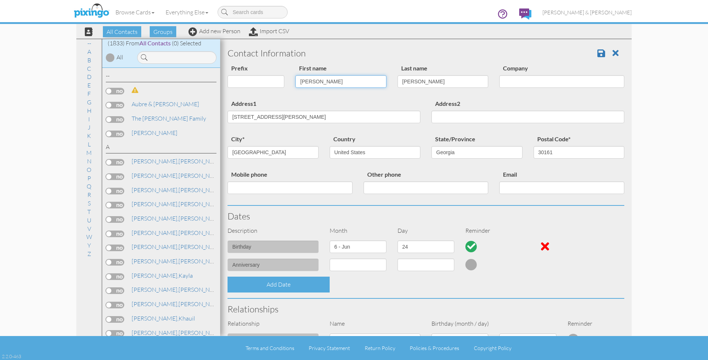
click at [322, 80] on input "[PERSON_NAME]" at bounding box center [340, 81] width 91 height 13
type input "[PERSON_NAME]"
click at [338, 112] on input "[STREET_ADDRESS][PERSON_NAME]" at bounding box center [324, 117] width 193 height 13
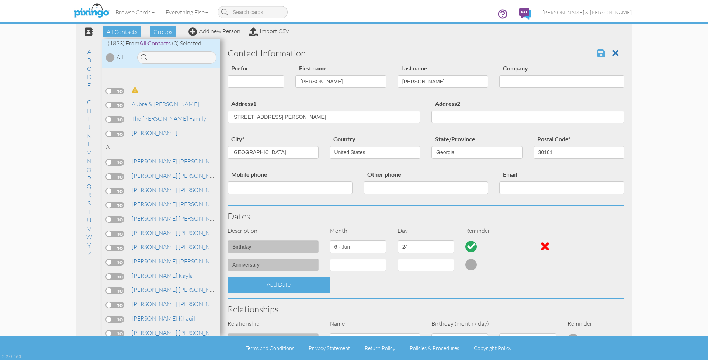
click at [603, 53] on span at bounding box center [602, 53] width 8 height 9
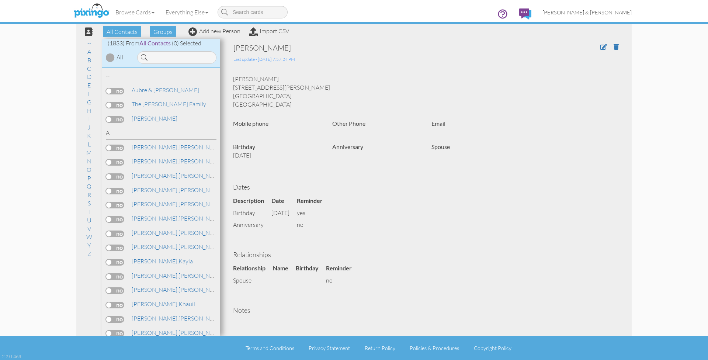
click at [591, 13] on span "[PERSON_NAME] & [PERSON_NAME]" at bounding box center [587, 12] width 89 height 6
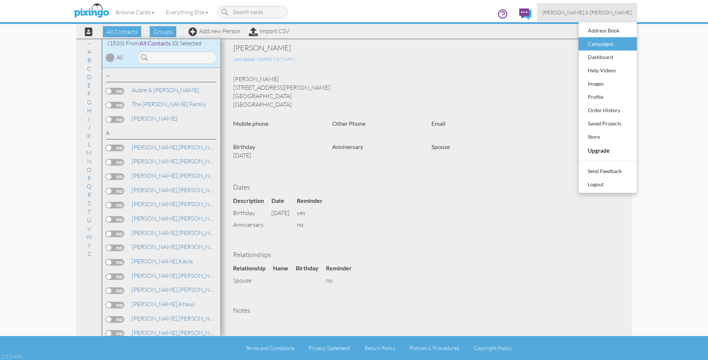
click at [598, 43] on div "Campaigns" at bounding box center [608, 43] width 44 height 11
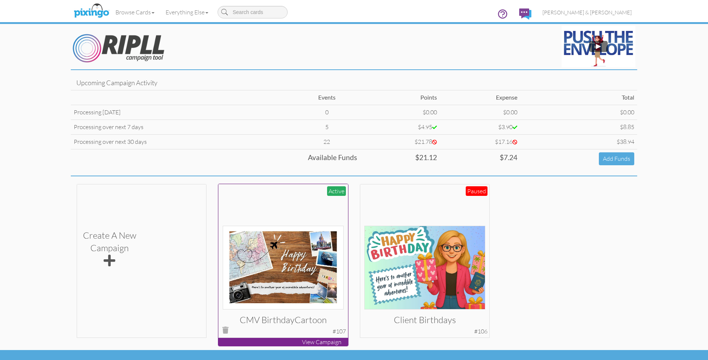
click at [312, 213] on div at bounding box center [283, 248] width 121 height 121
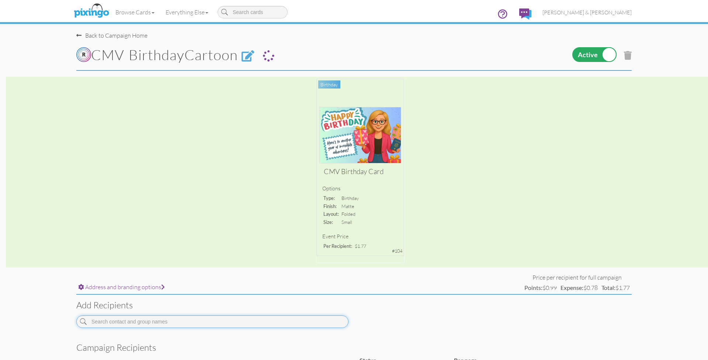
click at [162, 321] on input at bounding box center [212, 321] width 272 height 13
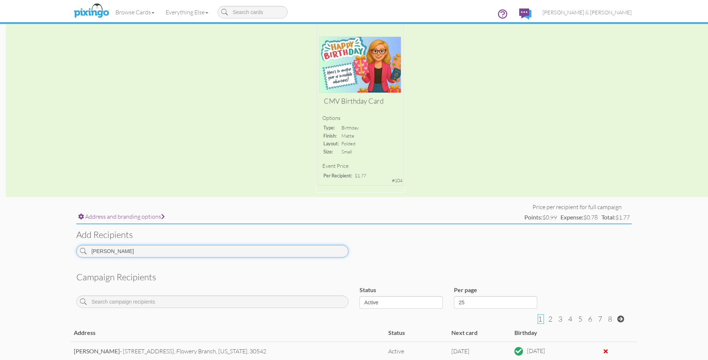
scroll to position [103, 0]
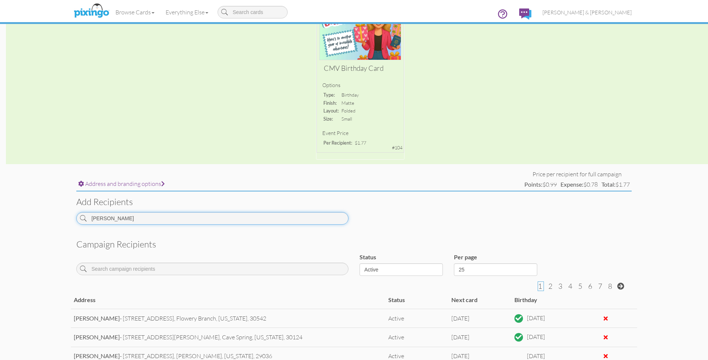
click at [110, 216] on input "[PERSON_NAME]" at bounding box center [212, 218] width 272 height 13
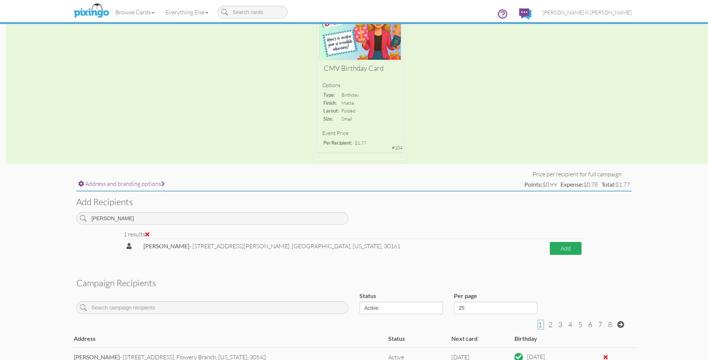
click at [550, 242] on button "Add" at bounding box center [566, 248] width 32 height 13
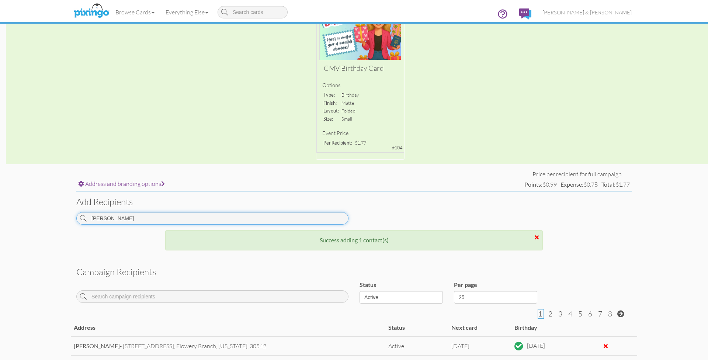
click at [242, 215] on input "[PERSON_NAME]" at bounding box center [212, 218] width 272 height 13
click at [122, 214] on input "[PERSON_NAME]" at bounding box center [212, 218] width 272 height 13
drag, startPoint x: 122, startPoint y: 214, endPoint x: 115, endPoint y: 217, distance: 8.1
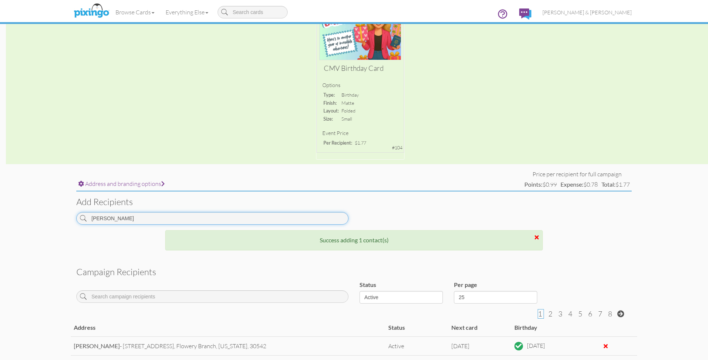
click at [122, 214] on input "[PERSON_NAME]" at bounding box center [212, 218] width 272 height 13
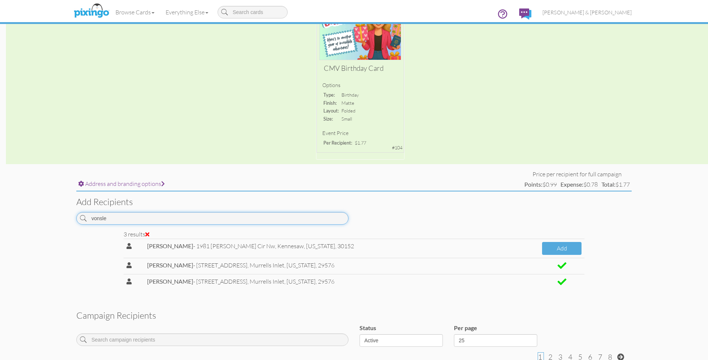
type input "vonslep"
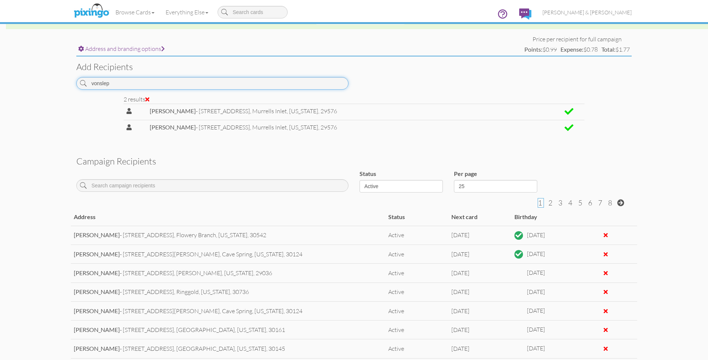
scroll to position [215, 0]
